Goal: Information Seeking & Learning: Learn about a topic

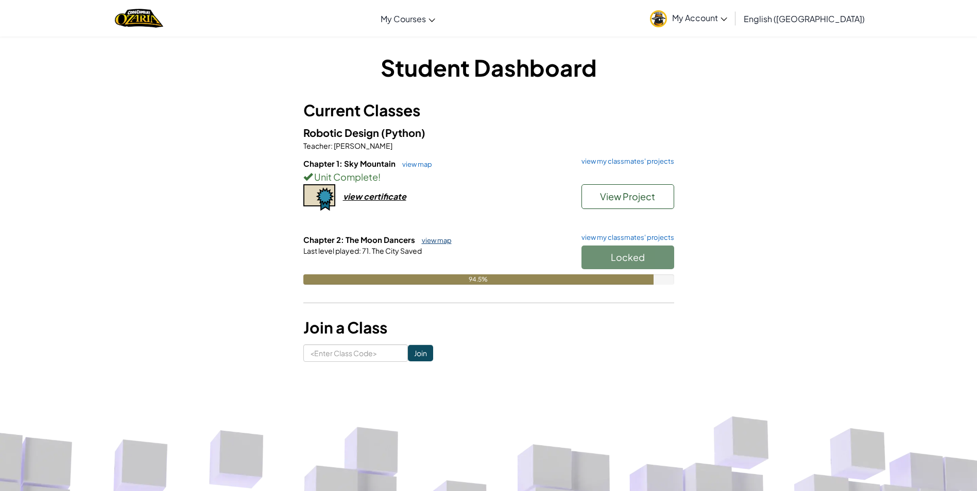
click at [425, 237] on link "view map" at bounding box center [434, 240] width 35 height 8
